Goal: Transaction & Acquisition: Purchase product/service

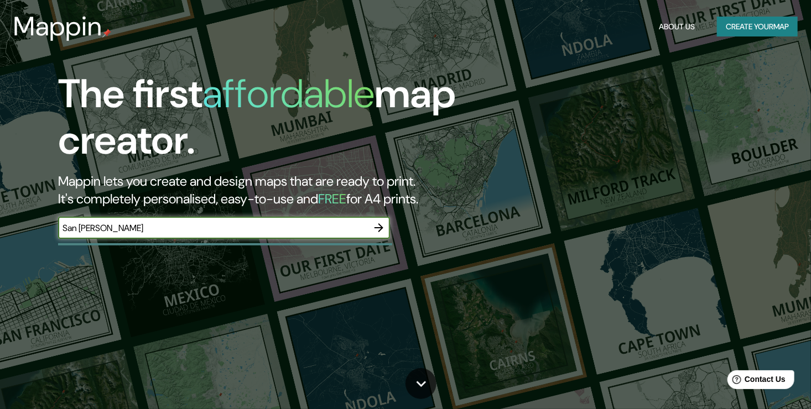
type input "San [PERSON_NAME]"
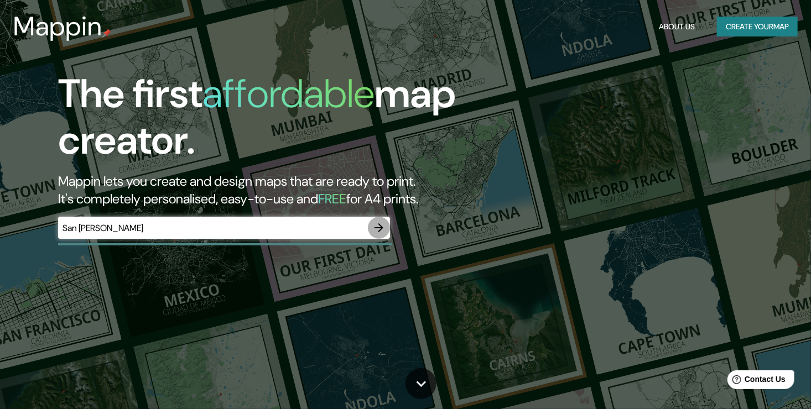
click at [379, 232] on icon "button" at bounding box center [378, 227] width 13 height 13
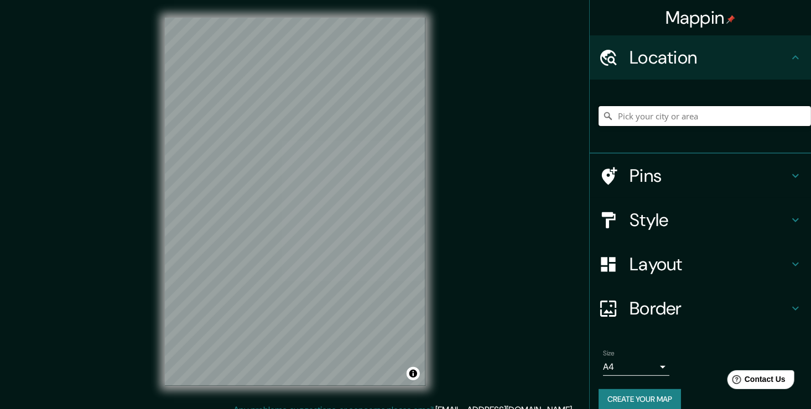
click at [692, 120] on input "Pick your city or area" at bounding box center [704, 116] width 212 height 20
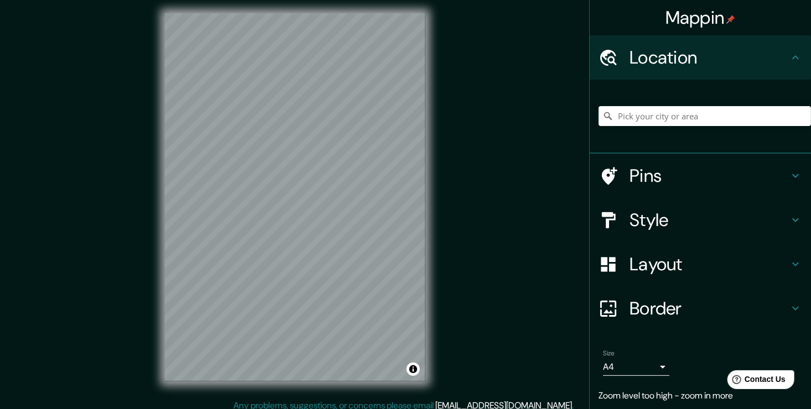
scroll to position [12, 0]
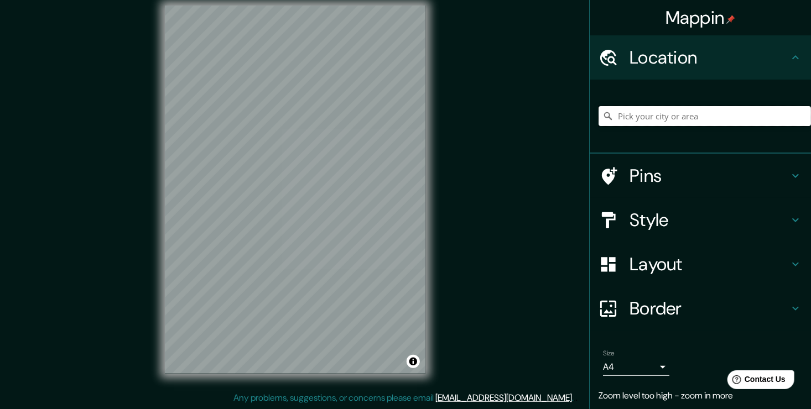
click at [688, 114] on input "Pick your city or area" at bounding box center [704, 116] width 212 height 20
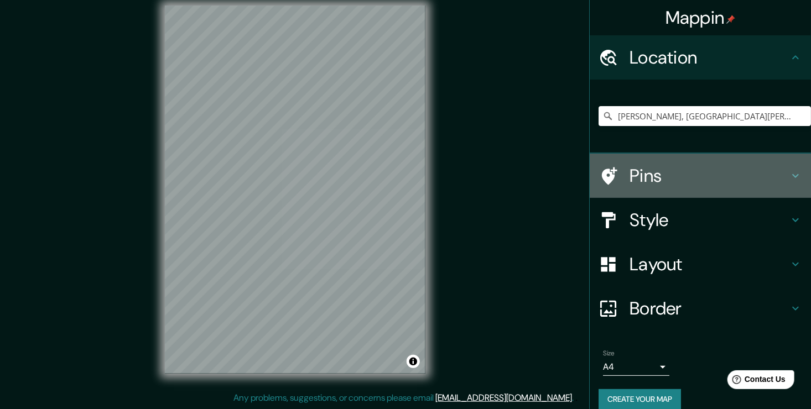
click at [788, 176] on icon at bounding box center [794, 175] width 13 height 13
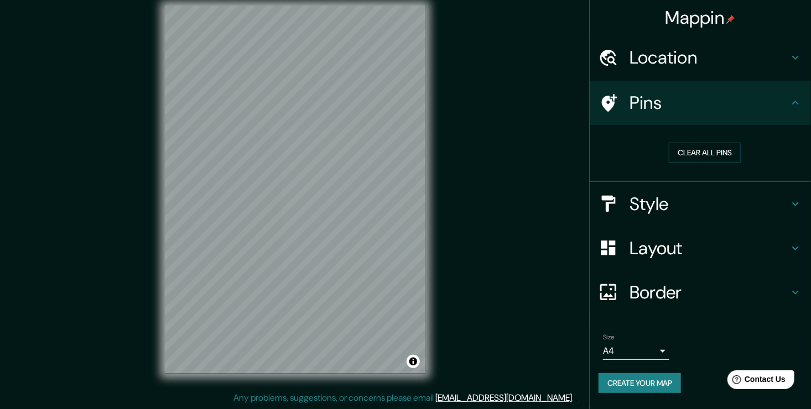
click at [795, 103] on icon at bounding box center [794, 102] width 13 height 13
click at [794, 192] on div "Style" at bounding box center [699, 204] width 221 height 44
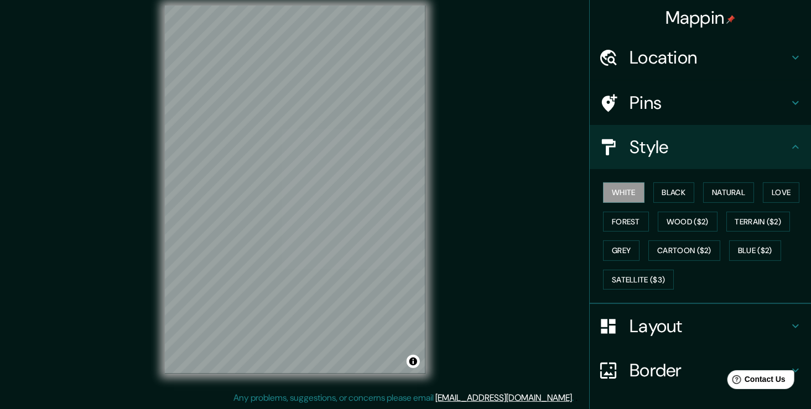
click at [788, 330] on icon at bounding box center [794, 326] width 13 height 13
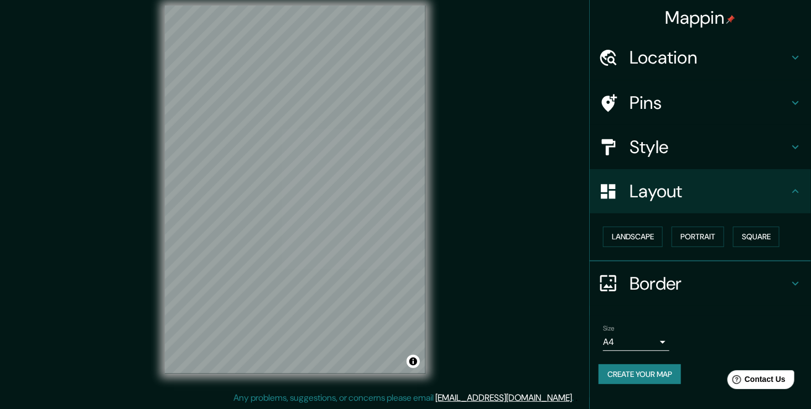
click at [796, 197] on icon at bounding box center [794, 191] width 13 height 13
click at [759, 239] on button "Square" at bounding box center [756, 237] width 46 height 20
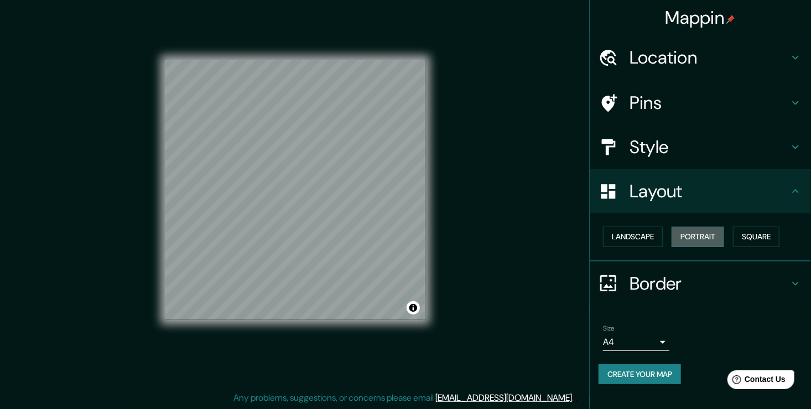
click at [704, 236] on button "Portrait" at bounding box center [697, 237] width 53 height 20
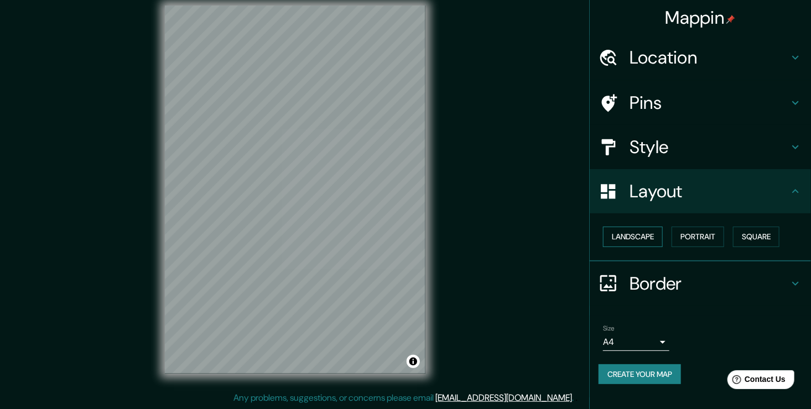
click at [635, 231] on button "Landscape" at bounding box center [633, 237] width 60 height 20
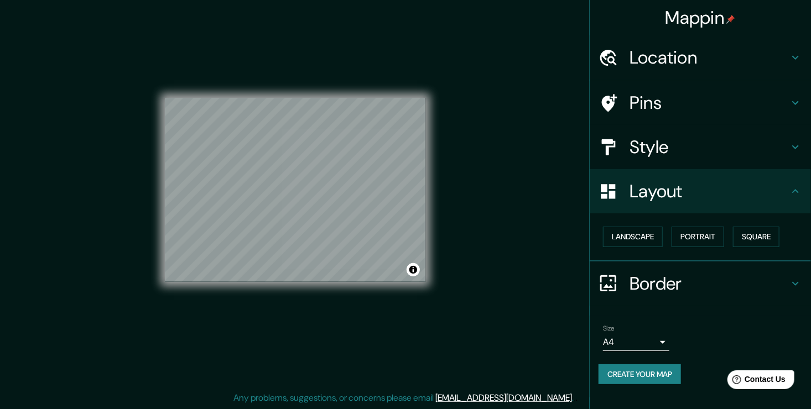
click at [798, 150] on icon at bounding box center [794, 146] width 13 height 13
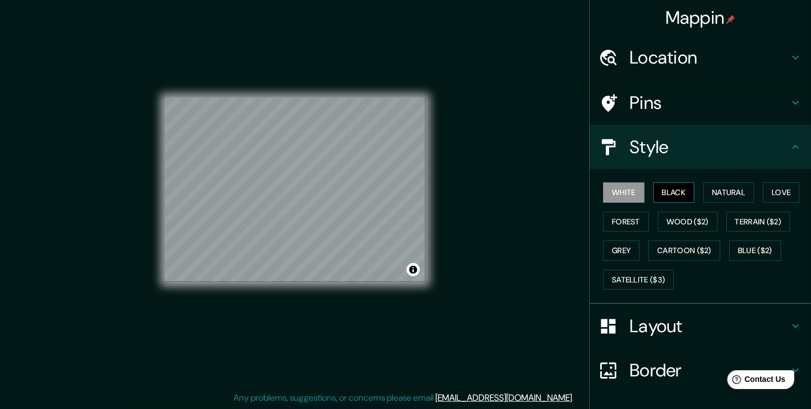
click at [672, 192] on button "Black" at bounding box center [673, 192] width 41 height 20
click at [613, 190] on button "White" at bounding box center [623, 192] width 41 height 20
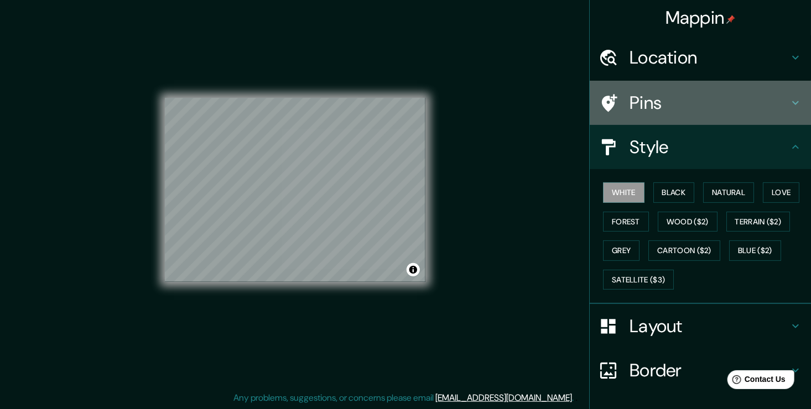
click at [787, 111] on div "Pins" at bounding box center [699, 103] width 221 height 44
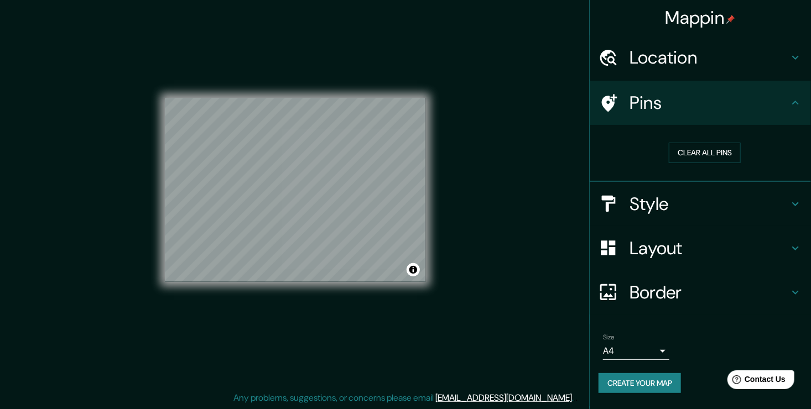
click at [786, 71] on div "Location" at bounding box center [699, 57] width 221 height 44
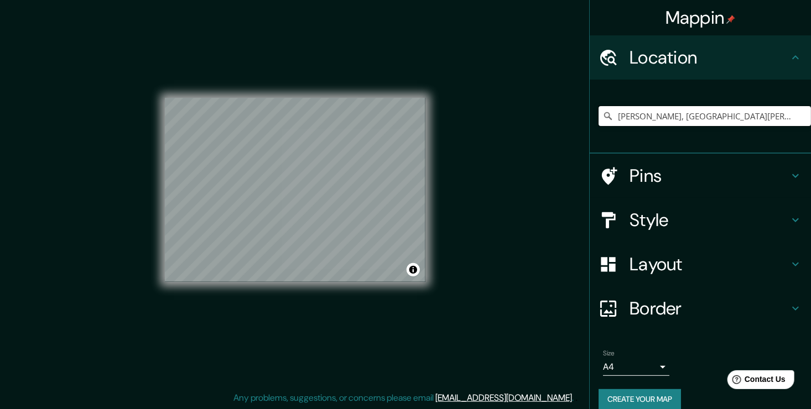
drag, startPoint x: 764, startPoint y: 120, endPoint x: 543, endPoint y: 130, distance: 220.3
click at [543, 130] on div "Mappin Location [PERSON_NAME], [GEOGRAPHIC_DATA][PERSON_NAME], [GEOGRAPHIC_DATA…" at bounding box center [405, 198] width 811 height 421
paste input "[GEOGRAPHIC_DATA], [GEOGRAPHIC_DATA], [GEOGRAPHIC_DATA][PERSON_NAME][PERSON_NAM…"
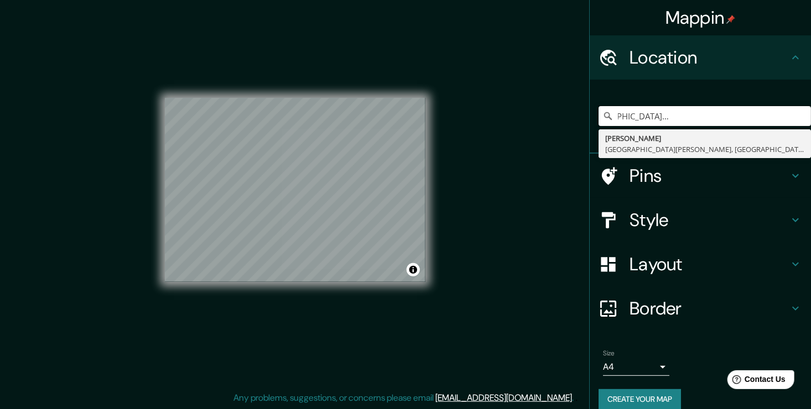
type input "[PERSON_NAME], [GEOGRAPHIC_DATA][PERSON_NAME], [GEOGRAPHIC_DATA]"
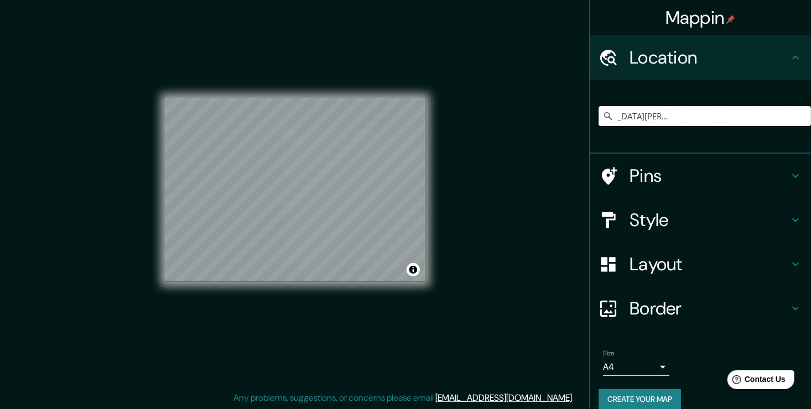
scroll to position [0, 0]
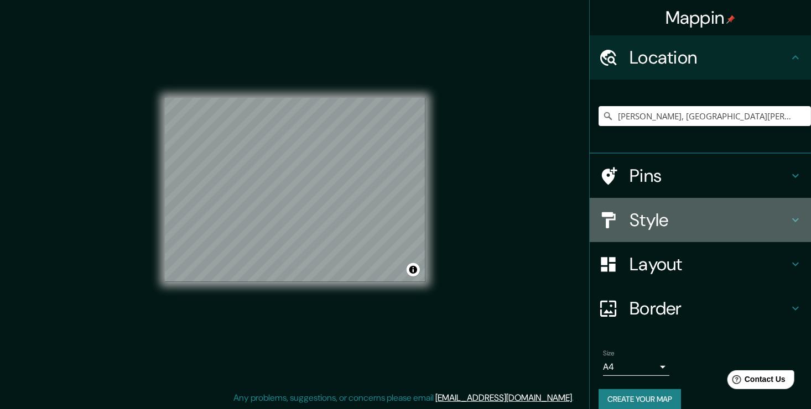
click at [788, 218] on icon at bounding box center [794, 219] width 13 height 13
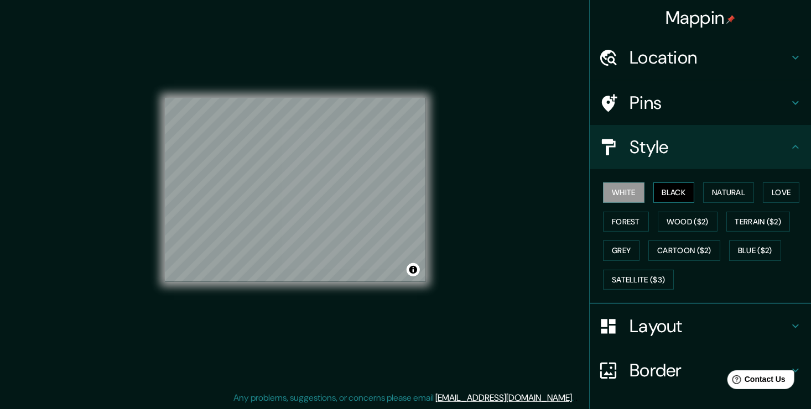
click at [662, 191] on button "Black" at bounding box center [673, 192] width 41 height 20
click at [729, 195] on button "Natural" at bounding box center [728, 192] width 51 height 20
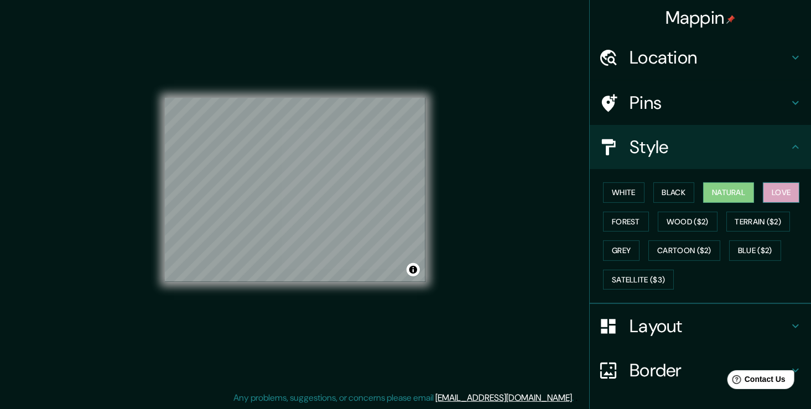
click at [768, 195] on button "Love" at bounding box center [780, 192] width 36 height 20
click at [617, 219] on button "Forest" at bounding box center [626, 222] width 46 height 20
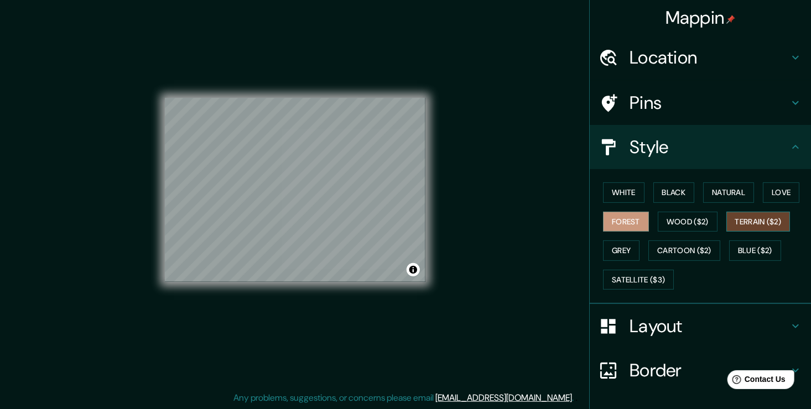
click at [762, 223] on button "Terrain ($2)" at bounding box center [758, 222] width 64 height 20
click at [614, 248] on button "Grey" at bounding box center [621, 250] width 36 height 20
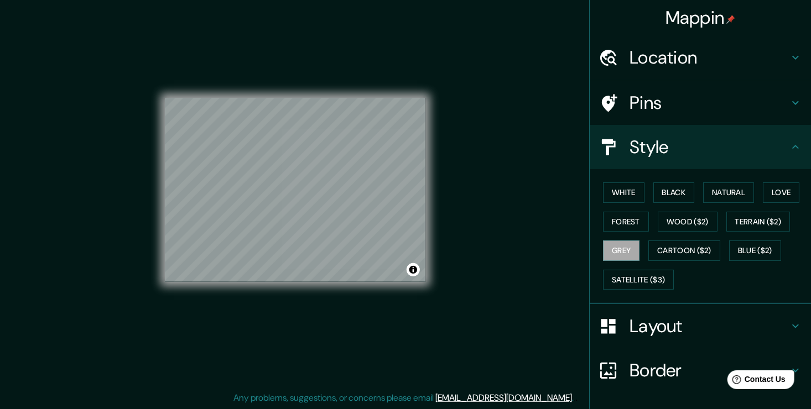
click at [779, 323] on h4 "Layout" at bounding box center [708, 326] width 159 height 22
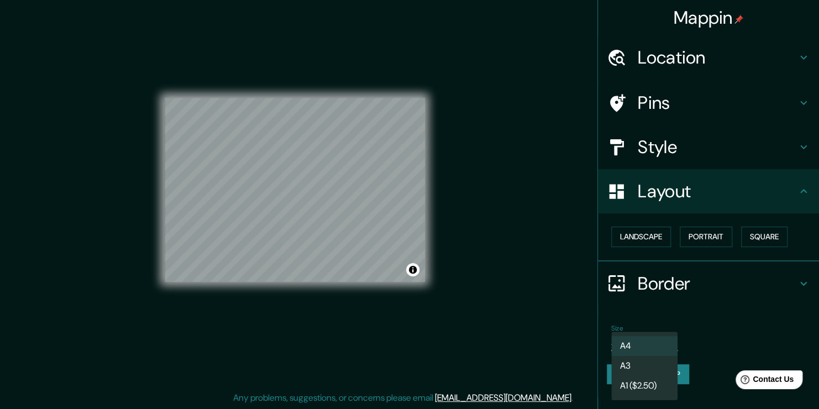
click at [666, 339] on body "Mappin Location [PERSON_NAME], [GEOGRAPHIC_DATA][PERSON_NAME], [GEOGRAPHIC_DATA…" at bounding box center [409, 192] width 819 height 409
click at [650, 365] on li "A3" at bounding box center [644, 366] width 66 height 20
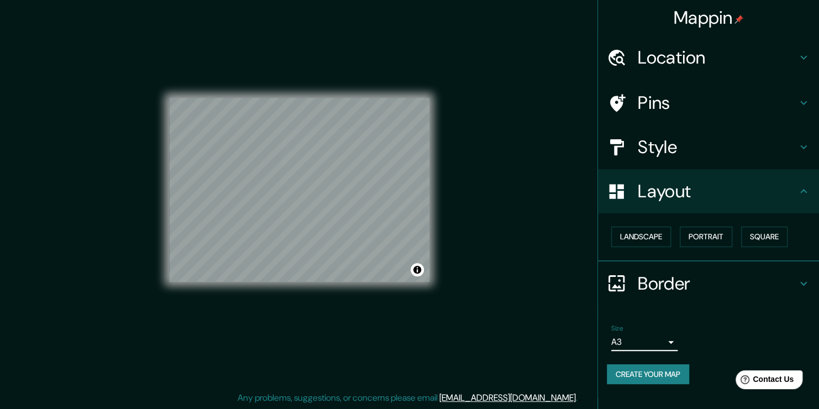
click at [661, 344] on body "Mappin Location [PERSON_NAME], [GEOGRAPHIC_DATA][PERSON_NAME], [GEOGRAPHIC_DATA…" at bounding box center [409, 192] width 819 height 409
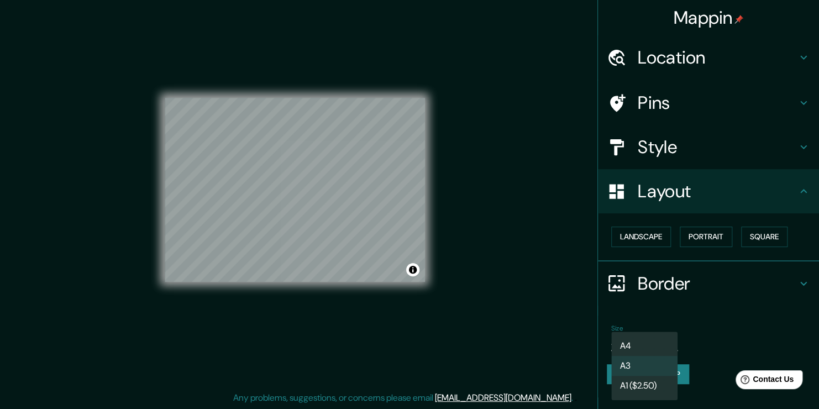
click at [656, 343] on li "A4" at bounding box center [644, 346] width 66 height 20
type input "single"
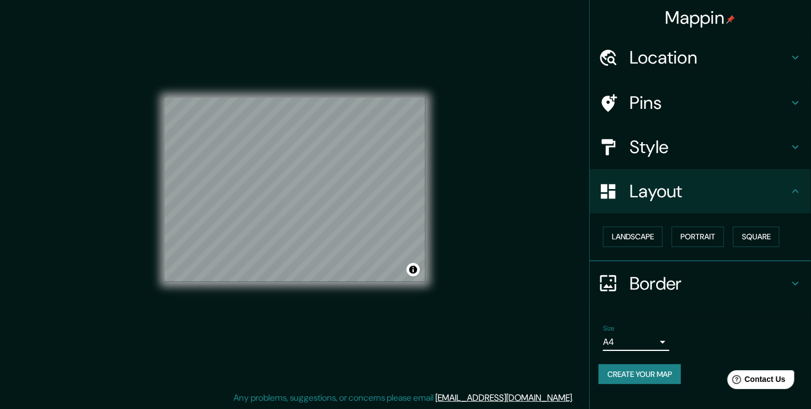
click at [795, 156] on div "Style" at bounding box center [699, 147] width 221 height 44
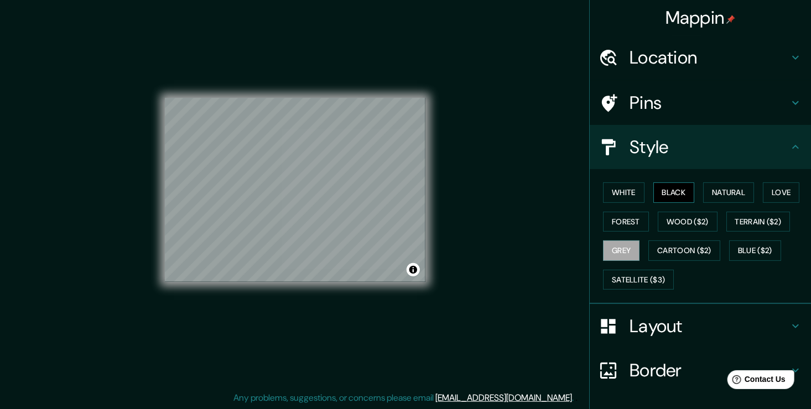
click at [679, 196] on button "Black" at bounding box center [673, 192] width 41 height 20
click at [387, 87] on div "© Mapbox © OpenStreetMap Improve this map" at bounding box center [295, 190] width 260 height 368
click at [791, 327] on icon at bounding box center [794, 326] width 13 height 13
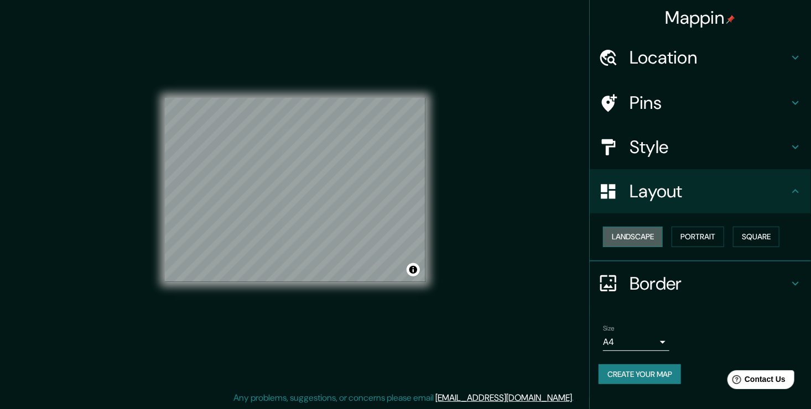
click at [647, 239] on button "Landscape" at bounding box center [633, 237] width 60 height 20
click at [684, 234] on button "Portrait" at bounding box center [697, 237] width 53 height 20
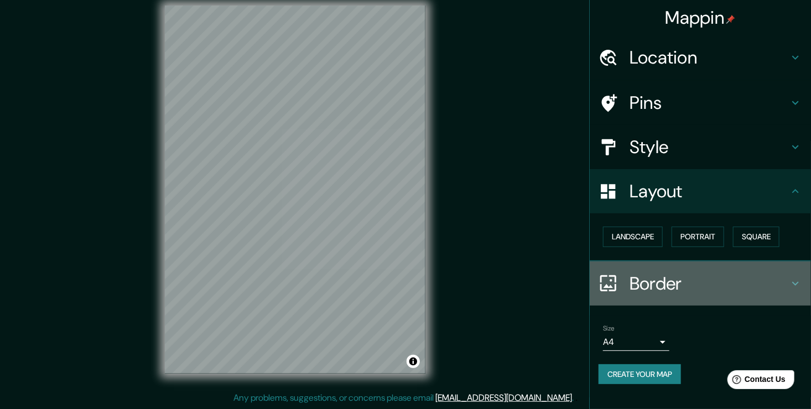
click at [794, 280] on icon at bounding box center [794, 283] width 13 height 13
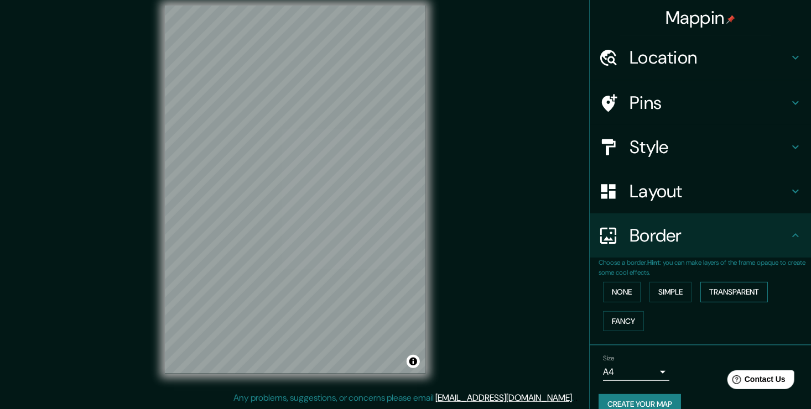
click at [724, 299] on button "Transparent" at bounding box center [733, 292] width 67 height 20
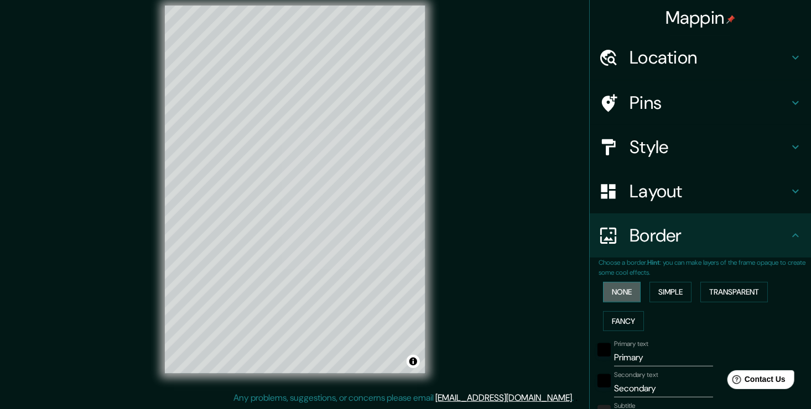
click at [620, 295] on button "None" at bounding box center [622, 292] width 38 height 20
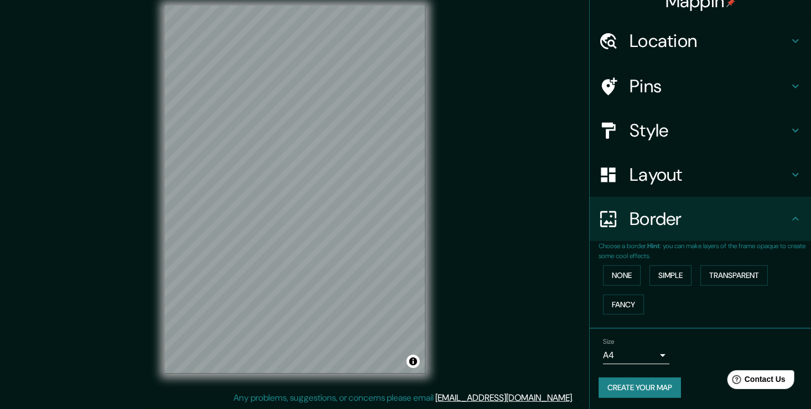
scroll to position [18, 0]
click at [788, 222] on icon at bounding box center [794, 217] width 13 height 13
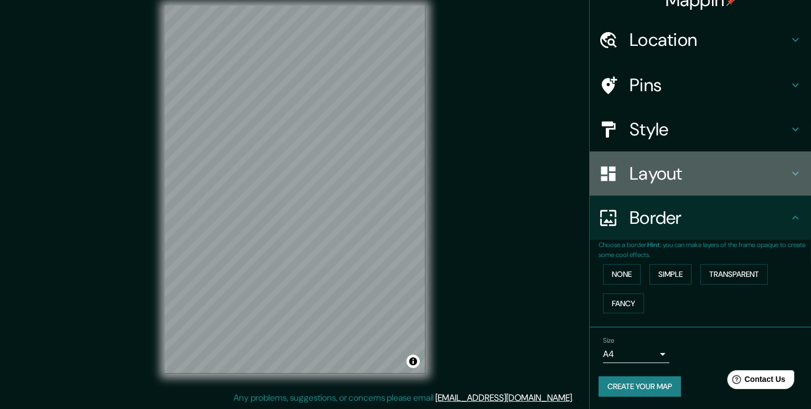
click at [792, 174] on icon at bounding box center [795, 174] width 7 height 4
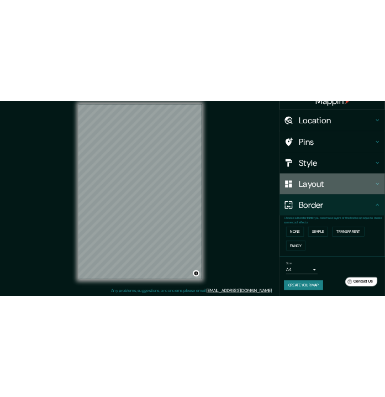
scroll to position [0, 0]
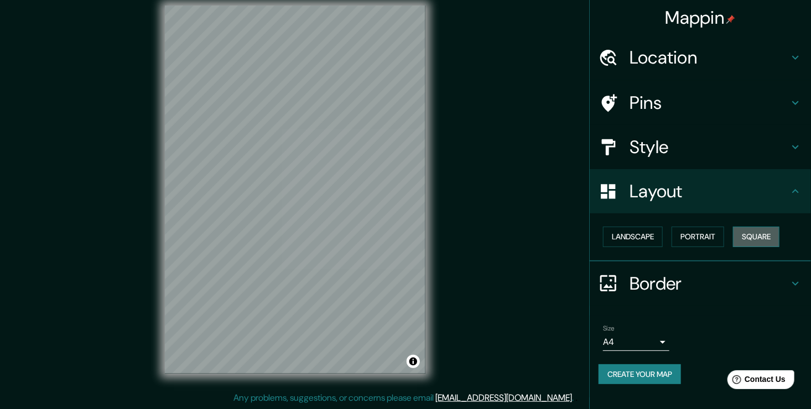
click at [771, 239] on button "Square" at bounding box center [756, 237] width 46 height 20
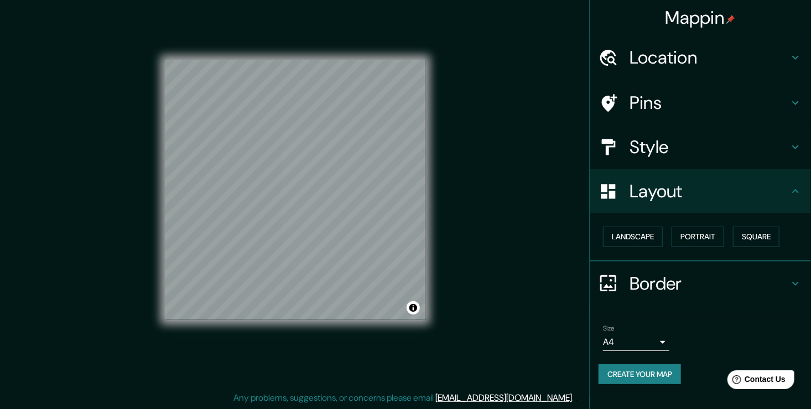
click at [794, 150] on icon at bounding box center [794, 146] width 13 height 13
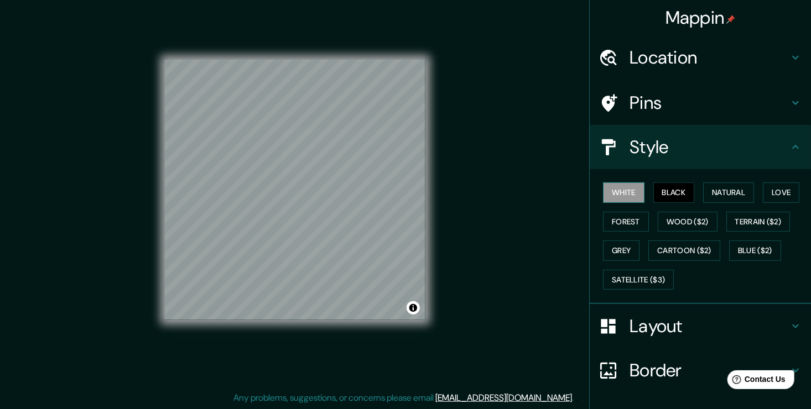
click at [620, 195] on button "White" at bounding box center [623, 192] width 41 height 20
click at [671, 190] on button "Black" at bounding box center [673, 192] width 41 height 20
click at [619, 192] on button "White" at bounding box center [623, 192] width 41 height 20
drag, startPoint x: 661, startPoint y: 193, endPoint x: 646, endPoint y: 198, distance: 15.9
click at [660, 193] on button "Black" at bounding box center [673, 192] width 41 height 20
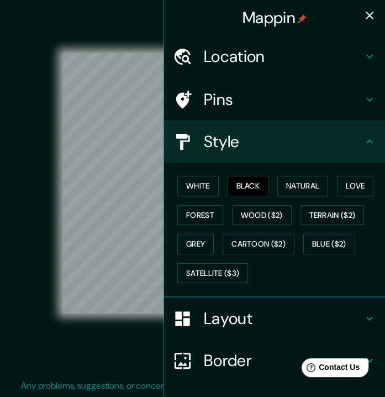
scroll to position [17, 0]
click at [42, 367] on div "© Mapbox © OpenStreetMap Improve this map" at bounding box center [193, 183] width 382 height 393
click at [133, 190] on div "Mappin Location [PERSON_NAME], [GEOGRAPHIC_DATA][PERSON_NAME], [GEOGRAPHIC_DATA…" at bounding box center [192, 192] width 385 height 410
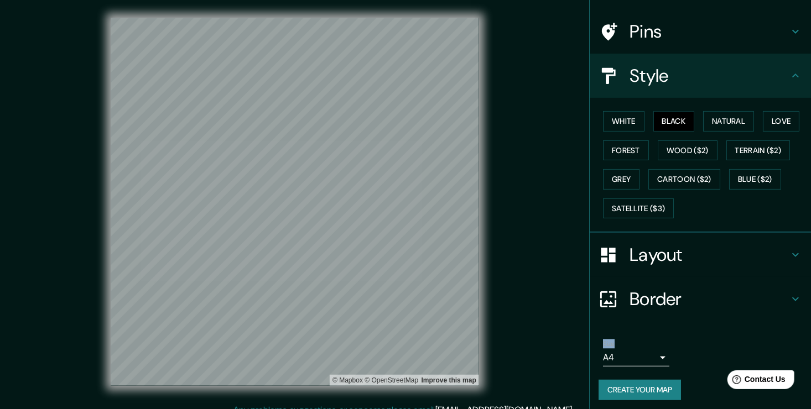
scroll to position [74, 0]
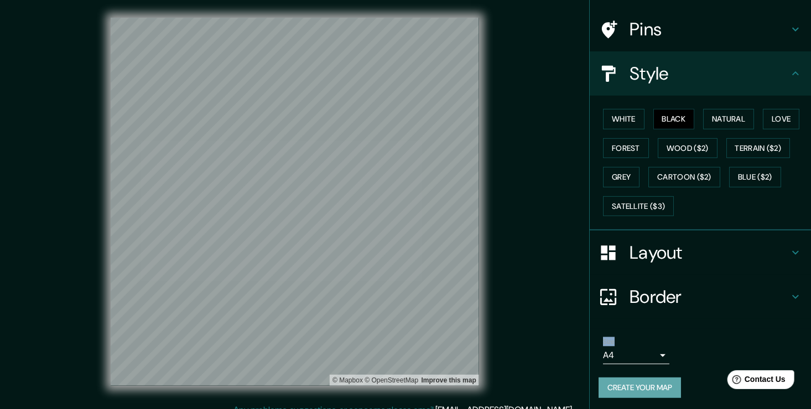
click at [642, 385] on button "Create your map" at bounding box center [639, 388] width 82 height 20
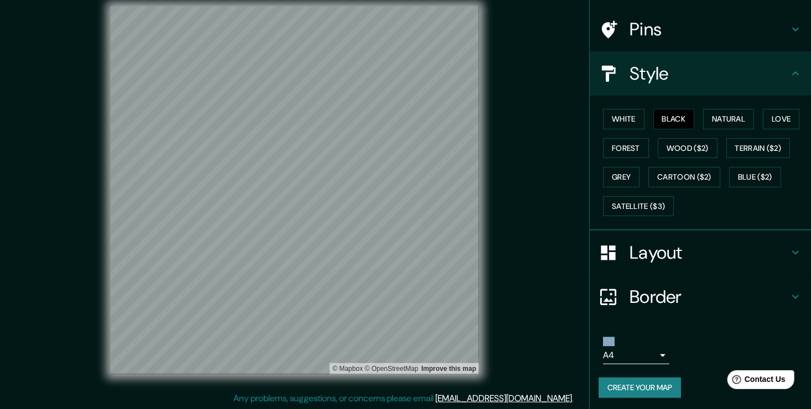
scroll to position [12, 0]
click at [672, 329] on li "Size A4 single Create your map" at bounding box center [699, 370] width 221 height 82
drag, startPoint x: 330, startPoint y: 158, endPoint x: 348, endPoint y: 138, distance: 26.6
click at [348, 140] on div at bounding box center [346, 144] width 9 height 9
click at [314, 203] on div at bounding box center [310, 200] width 9 height 9
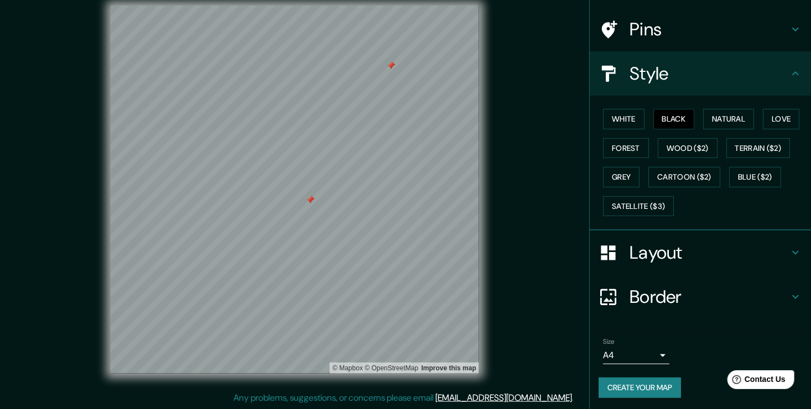
click at [310, 201] on div at bounding box center [310, 200] width 9 height 9
click at [392, 69] on div at bounding box center [390, 65] width 9 height 9
click at [623, 121] on button "White" at bounding box center [623, 119] width 41 height 20
click at [663, 114] on button "Black" at bounding box center [673, 119] width 41 height 20
click at [664, 385] on button "Create your map" at bounding box center [639, 388] width 82 height 20
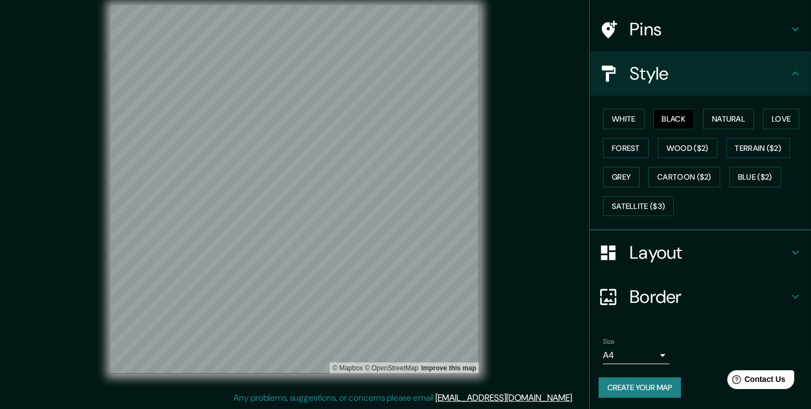
click at [650, 384] on button "Create your map" at bounding box center [639, 388] width 82 height 20
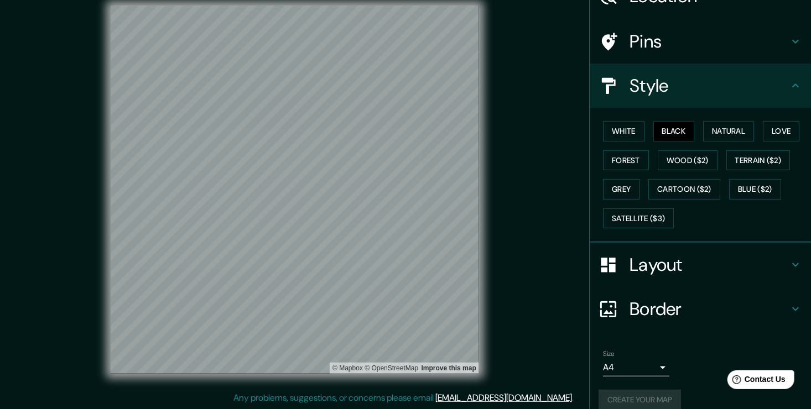
scroll to position [74, 0]
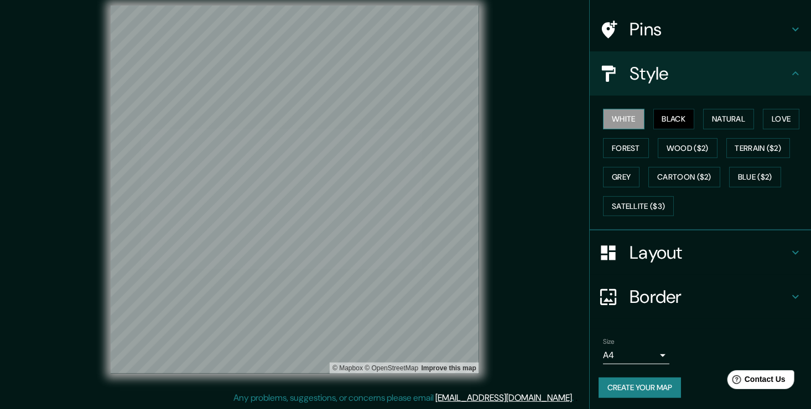
click at [610, 114] on button "White" at bounding box center [623, 119] width 41 height 20
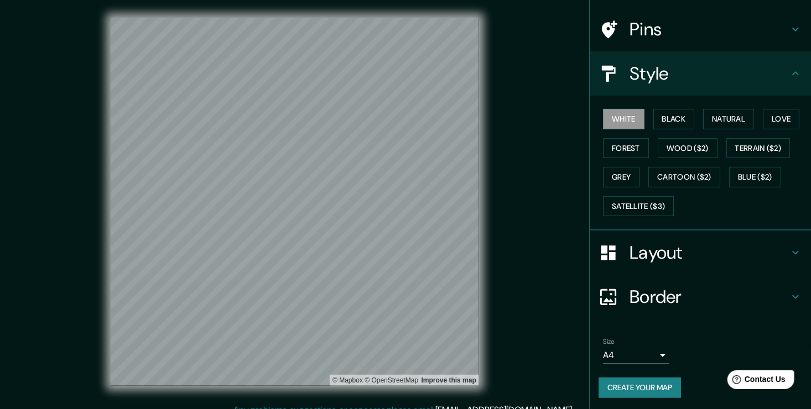
scroll to position [0, 0]
click at [735, 116] on button "Natural" at bounding box center [728, 119] width 51 height 20
click at [618, 121] on button "White" at bounding box center [623, 119] width 41 height 20
click at [615, 147] on button "Forest" at bounding box center [626, 148] width 46 height 20
click at [625, 179] on button "Grey" at bounding box center [621, 177] width 36 height 20
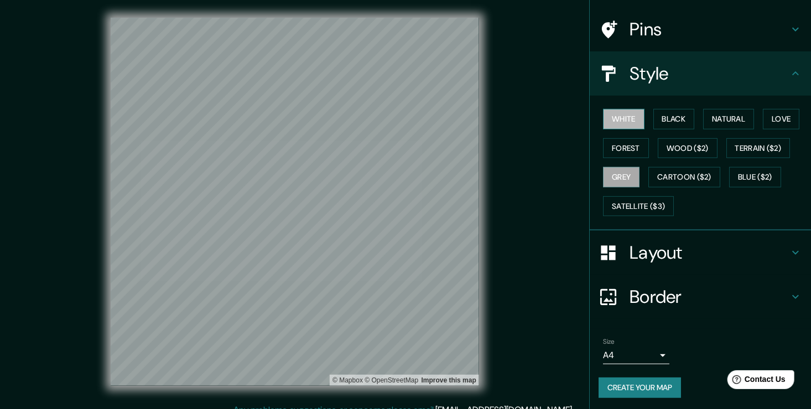
click at [611, 119] on button "White" at bounding box center [623, 119] width 41 height 20
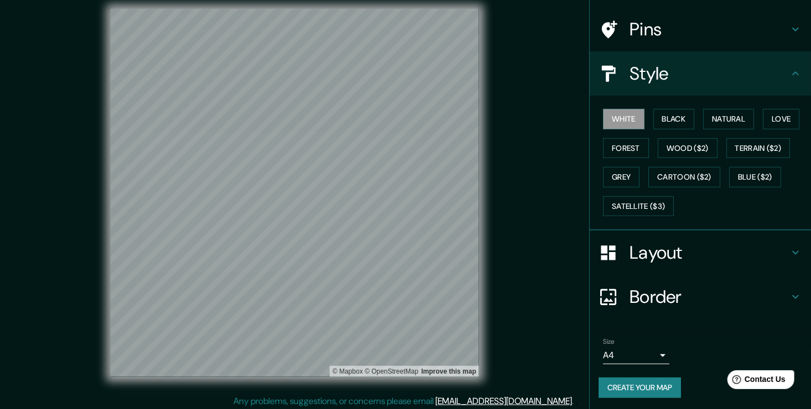
scroll to position [12, 0]
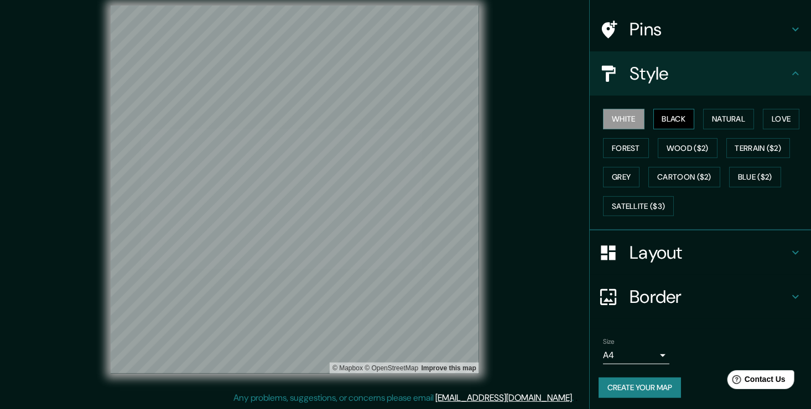
click at [676, 117] on button "Black" at bounding box center [673, 119] width 41 height 20
click at [788, 256] on icon at bounding box center [794, 252] width 13 height 13
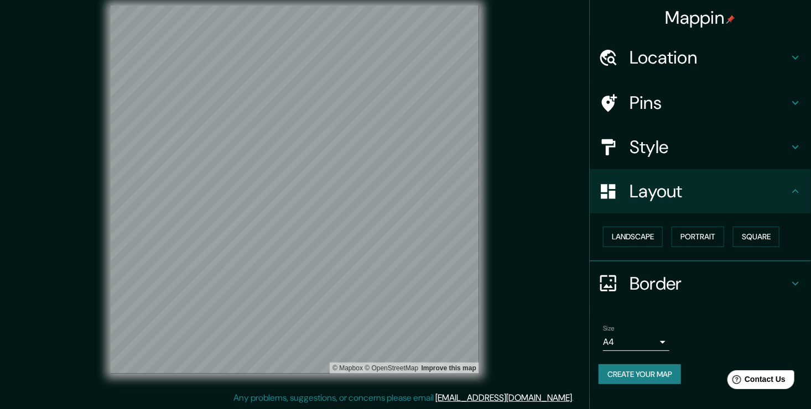
scroll to position [0, 0]
click at [694, 230] on button "Portrait" at bounding box center [697, 237] width 53 height 20
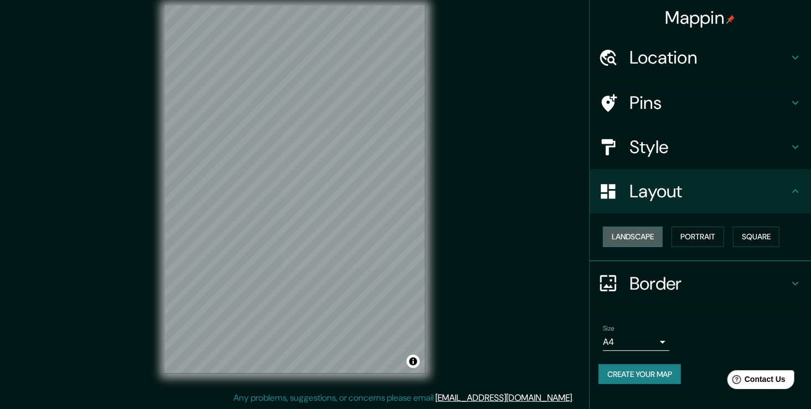
click at [643, 239] on button "Landscape" at bounding box center [633, 237] width 60 height 20
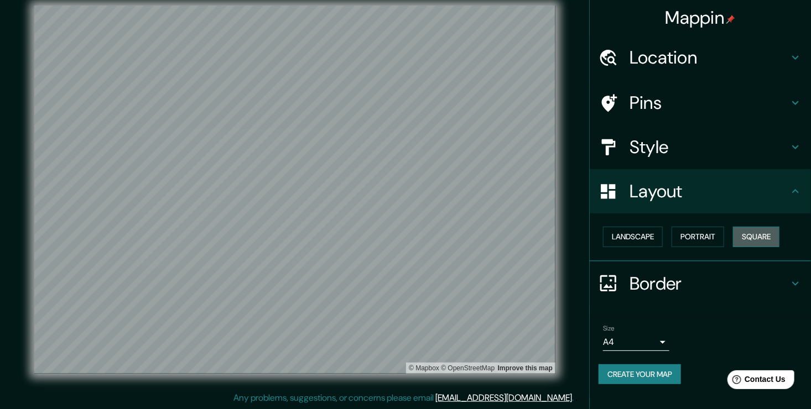
click at [759, 236] on button "Square" at bounding box center [756, 237] width 46 height 20
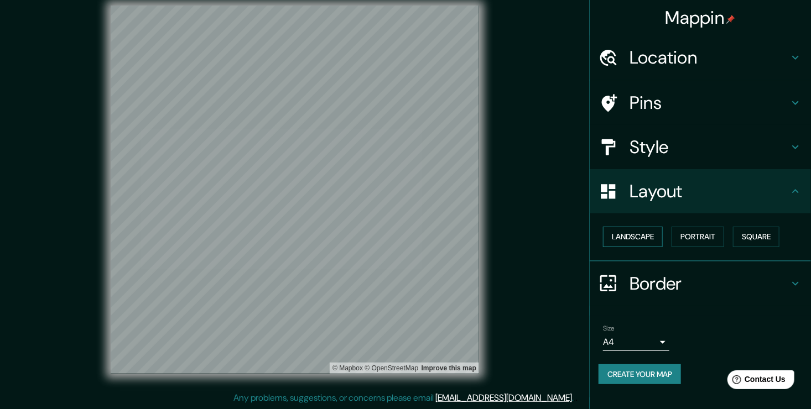
click at [635, 232] on button "Landscape" at bounding box center [633, 237] width 60 height 20
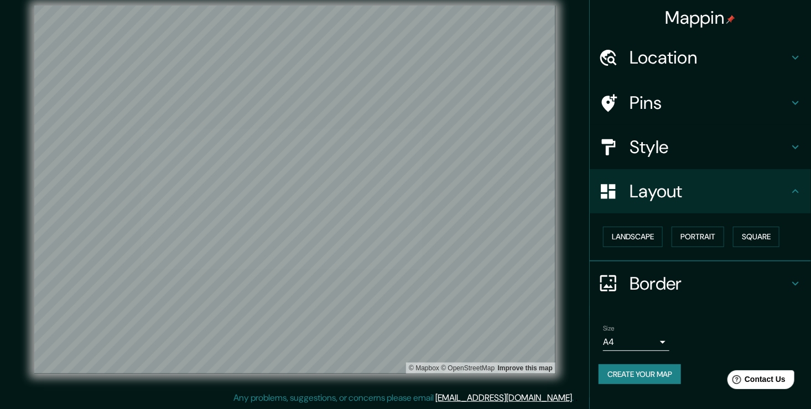
drag, startPoint x: 793, startPoint y: 152, endPoint x: 798, endPoint y: 155, distance: 6.0
click at [796, 155] on div "Style" at bounding box center [699, 147] width 221 height 44
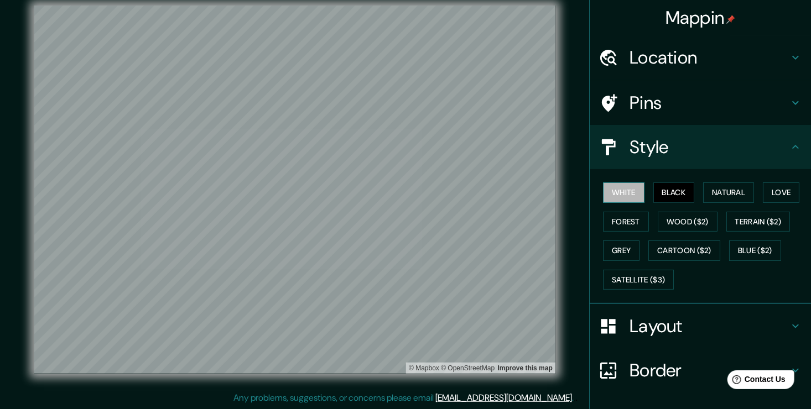
click at [626, 188] on button "White" at bounding box center [623, 192] width 41 height 20
click at [671, 192] on button "Black" at bounding box center [673, 192] width 41 height 20
click at [792, 102] on icon at bounding box center [795, 103] width 7 height 4
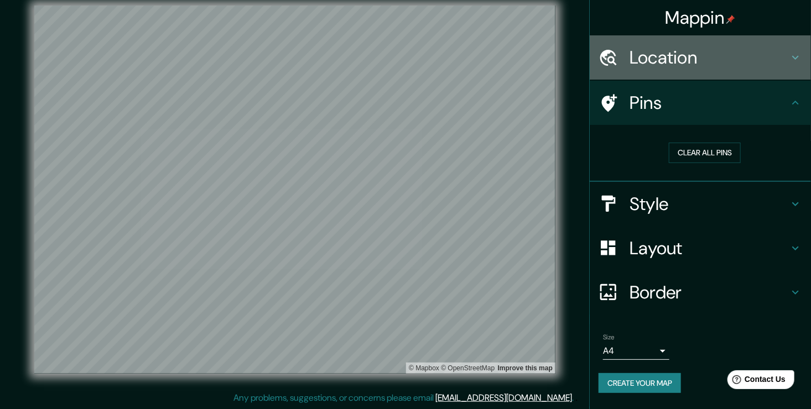
click at [800, 64] on icon at bounding box center [794, 57] width 13 height 13
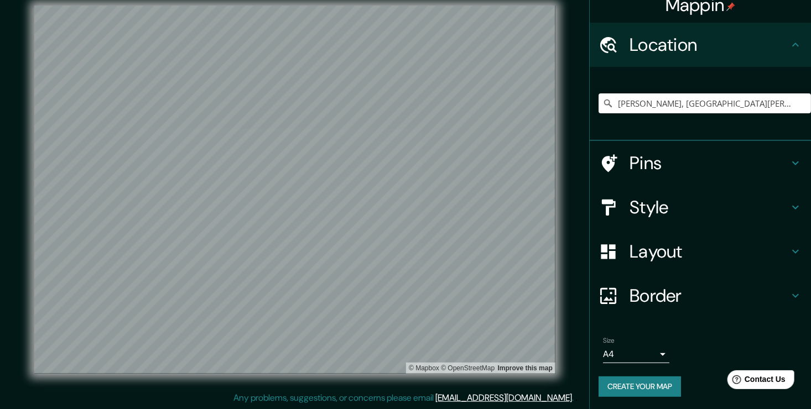
scroll to position [13, 0]
click at [494, 215] on div at bounding box center [496, 211] width 9 height 9
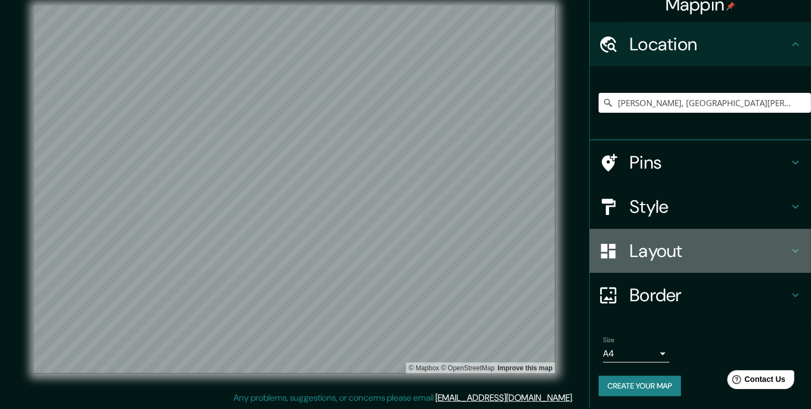
click at [788, 248] on icon at bounding box center [794, 250] width 13 height 13
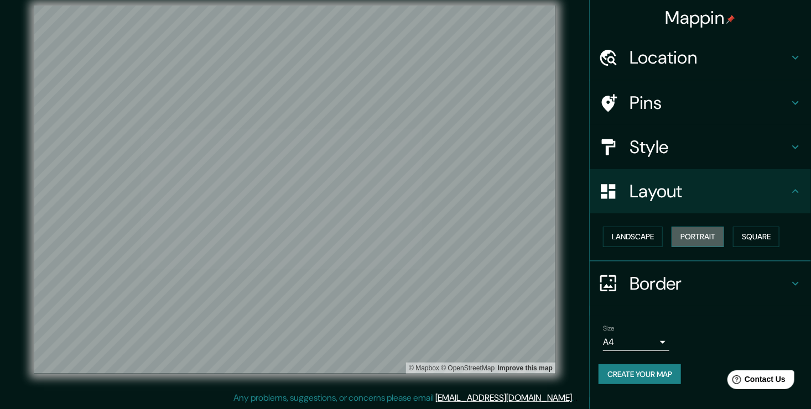
click at [702, 238] on button "Portrait" at bounding box center [697, 237] width 53 height 20
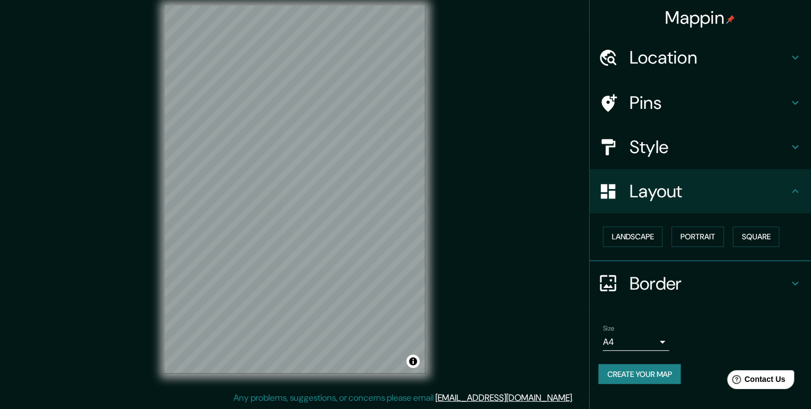
drag, startPoint x: 517, startPoint y: 301, endPoint x: 529, endPoint y: 313, distance: 17.2
click at [522, 311] on div "© Mapbox © OpenStreetMap Improve this map" at bounding box center [294, 190] width 729 height 368
click at [361, 217] on div at bounding box center [365, 217] width 9 height 9
click at [359, 211] on div at bounding box center [361, 213] width 9 height 9
click at [365, 218] on div at bounding box center [367, 220] width 9 height 9
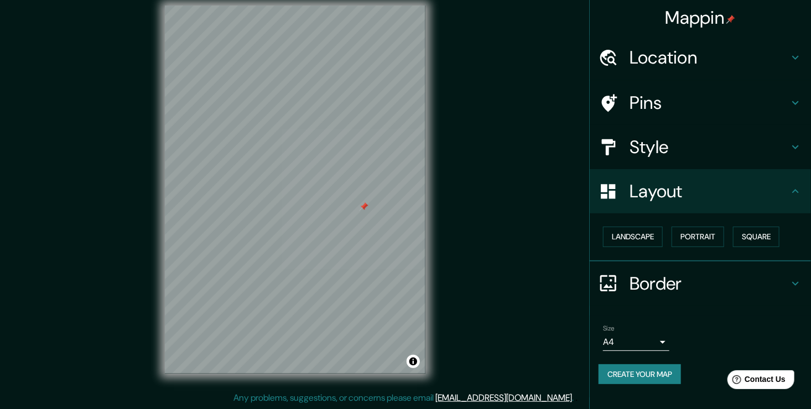
click at [363, 208] on div at bounding box center [363, 206] width 9 height 9
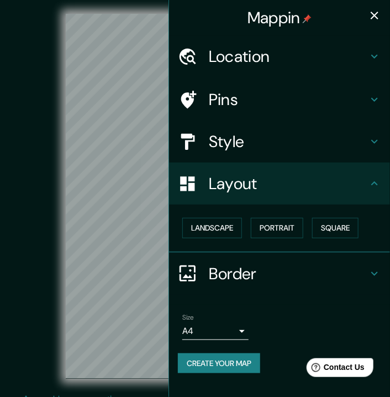
click at [377, 14] on icon "button" at bounding box center [374, 15] width 13 height 13
